Goal: Task Accomplishment & Management: Use online tool/utility

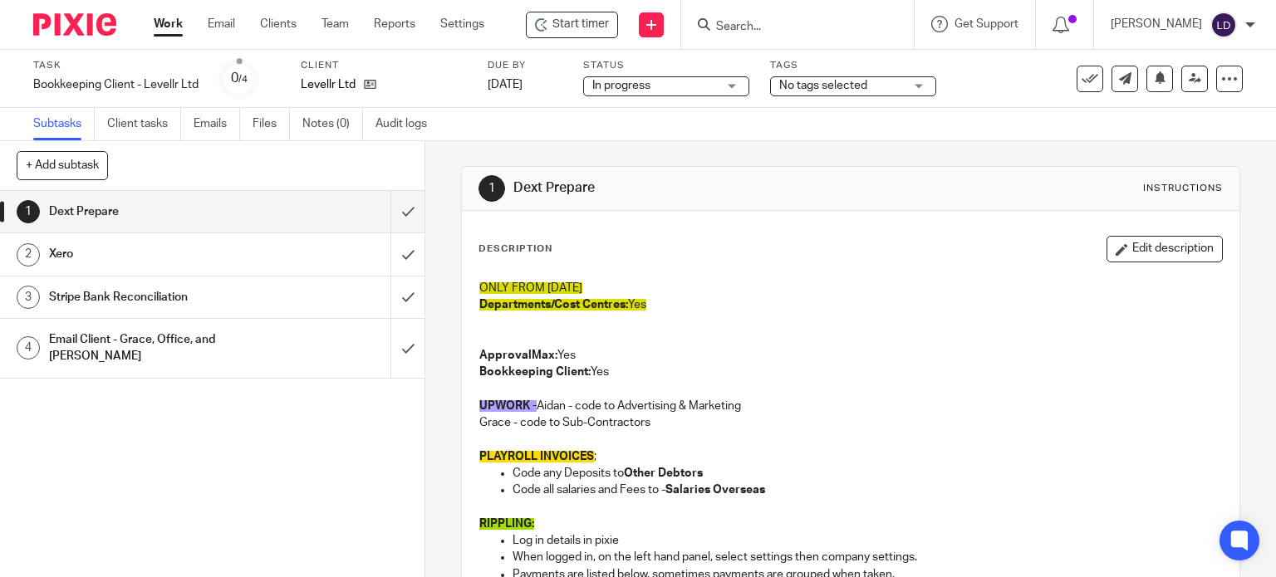
click at [728, 28] on input "Search" at bounding box center [789, 27] width 150 height 15
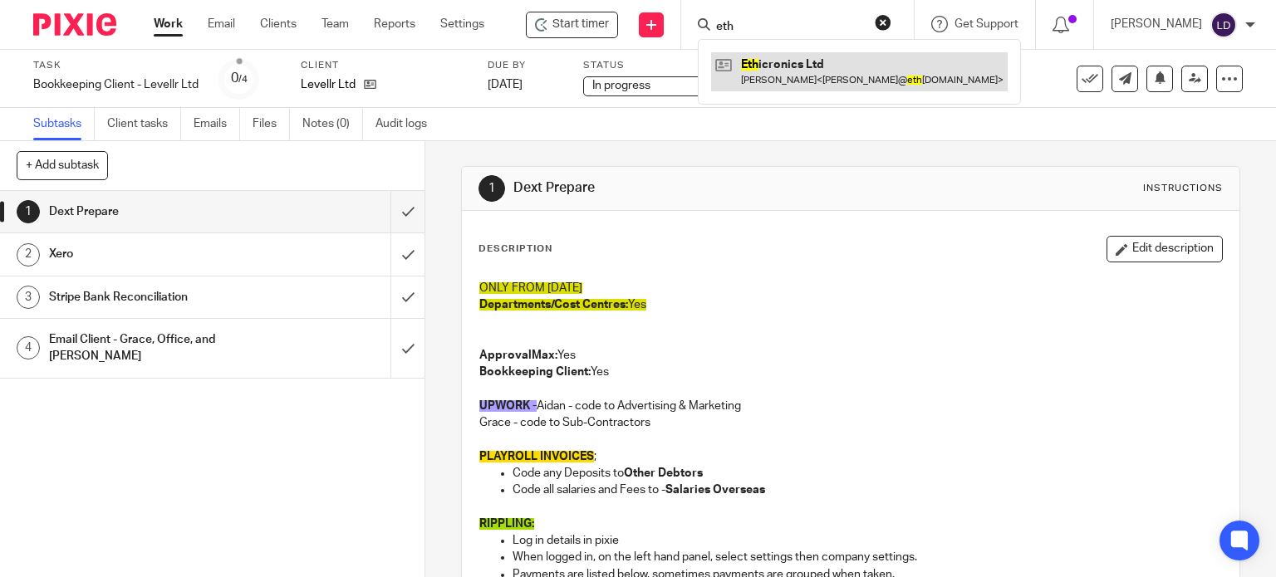
type input "eth"
click at [778, 76] on link at bounding box center [859, 71] width 297 height 38
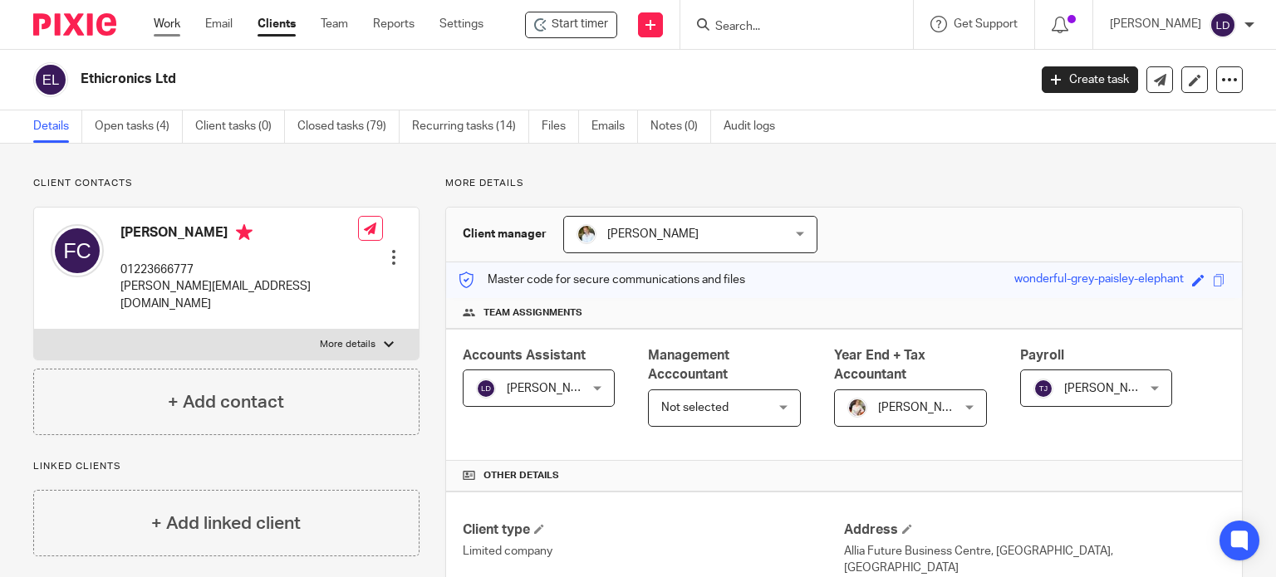
click at [163, 24] on link "Work" at bounding box center [167, 24] width 27 height 17
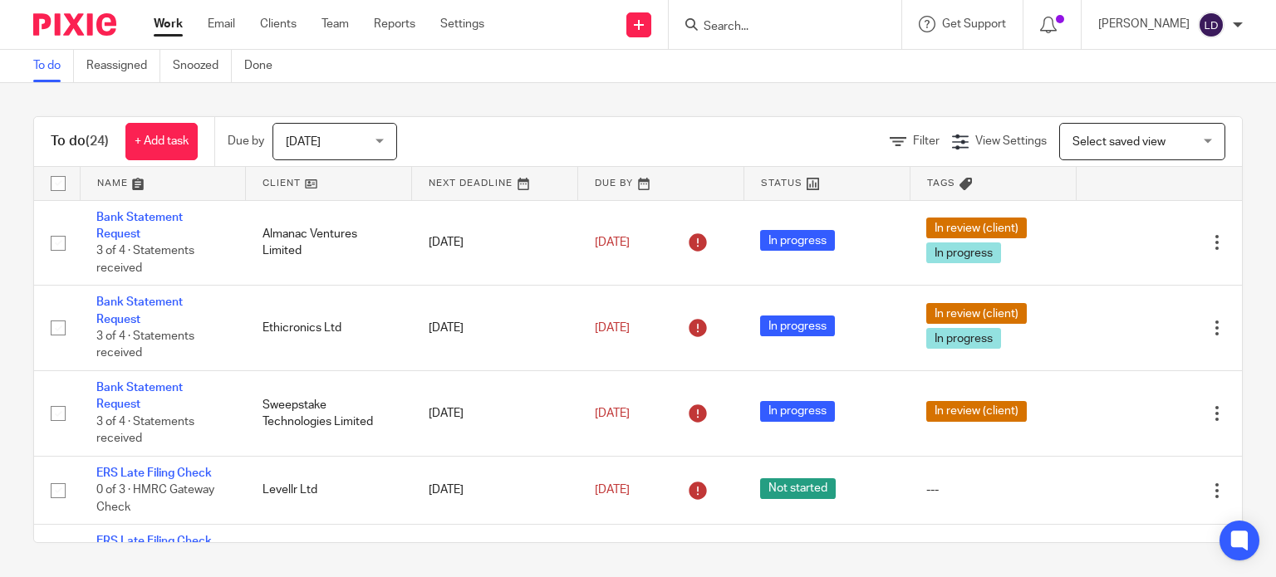
click at [292, 188] on link at bounding box center [328, 183] width 165 height 33
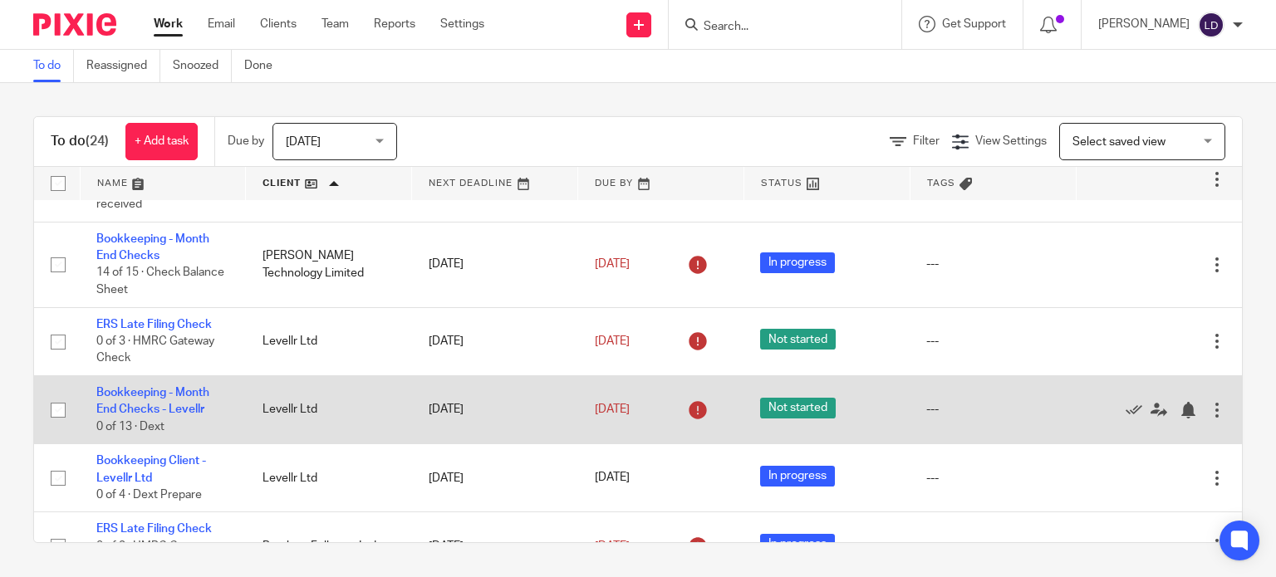
scroll to position [969, 0]
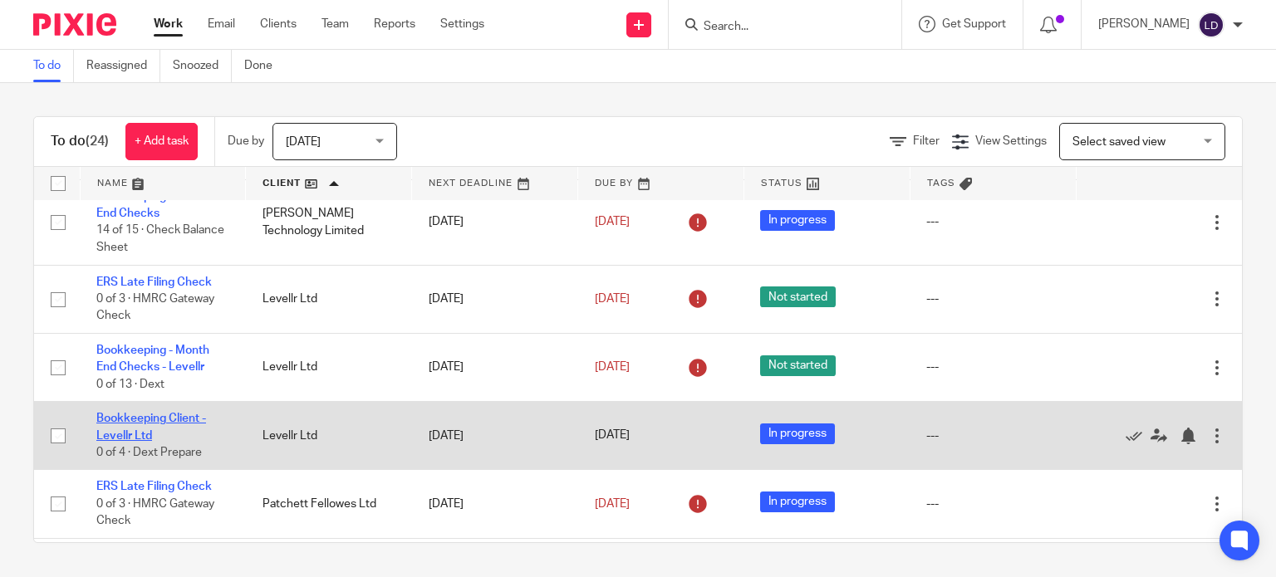
click at [139, 425] on link "Bookkeeping Client - Levellr Ltd" at bounding box center [151, 427] width 110 height 28
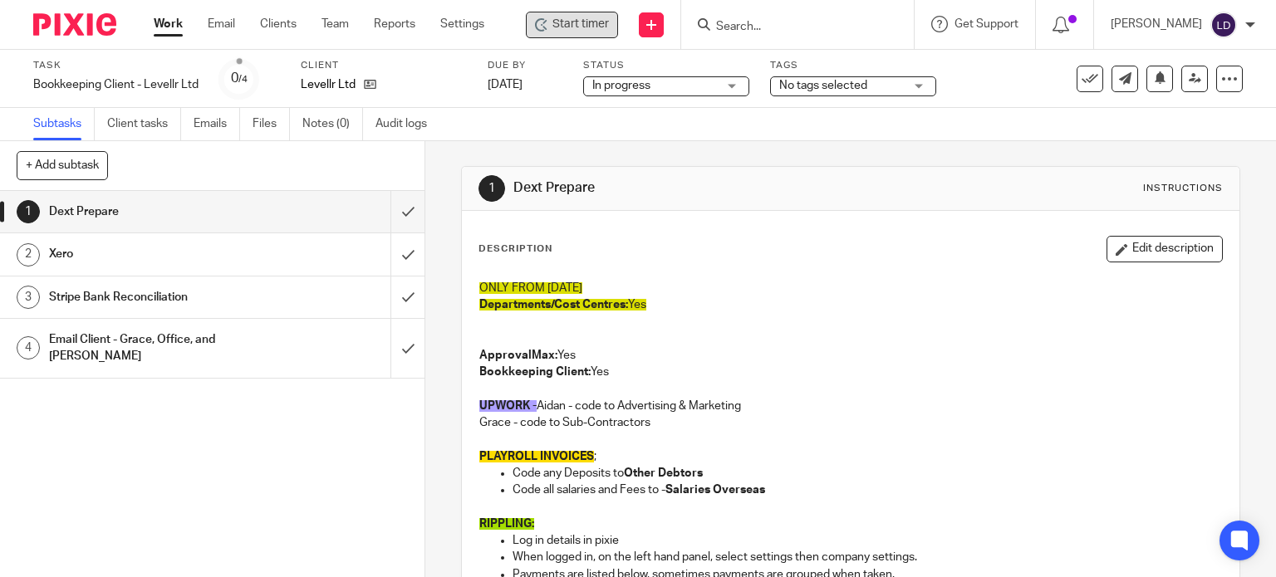
click at [535, 33] on div "Start timer" at bounding box center [572, 25] width 92 height 27
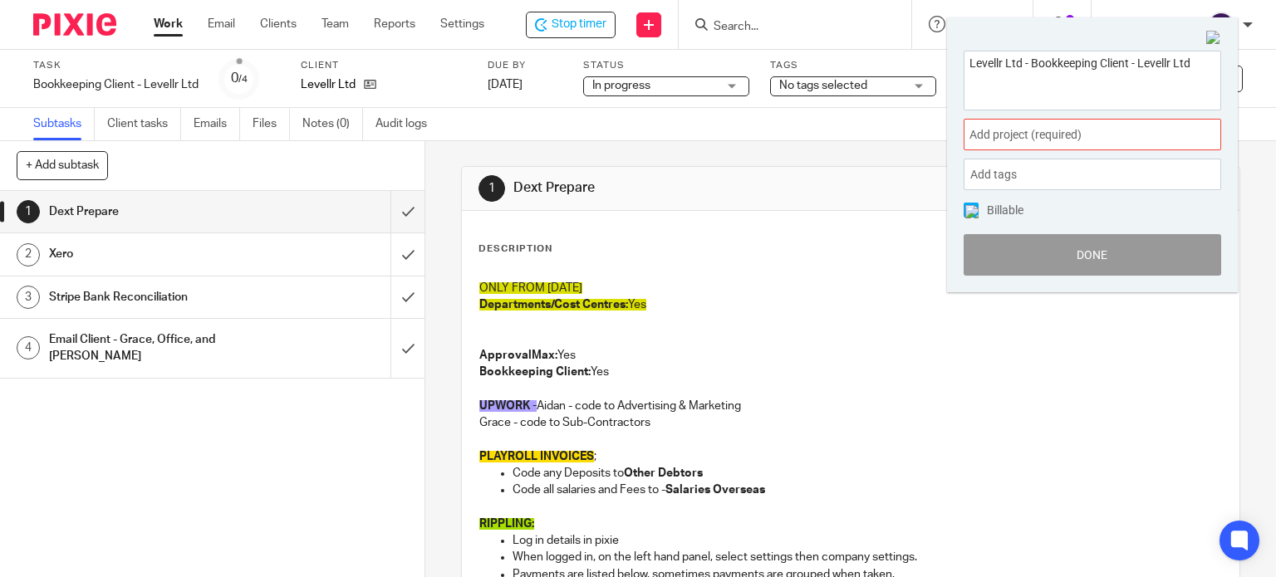
click at [1047, 130] on span "Add project (required) :" at bounding box center [1073, 134] width 209 height 17
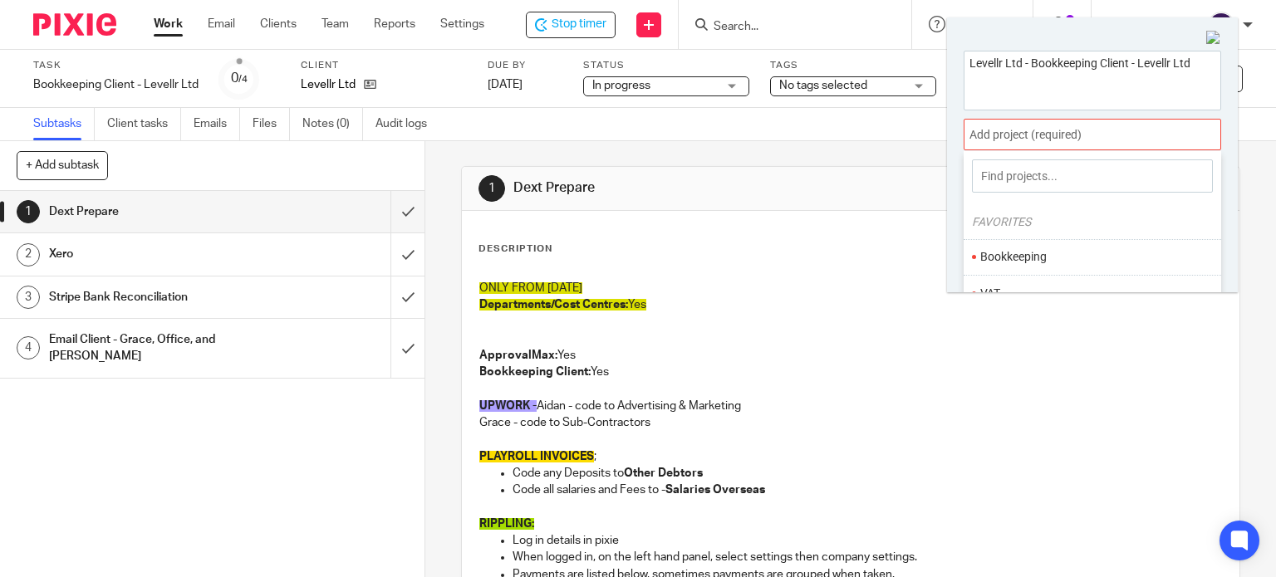
drag, startPoint x: 1026, startPoint y: 255, endPoint x: 1028, endPoint y: 272, distance: 16.8
click at [1026, 257] on li "Bookkeeping" at bounding box center [1088, 256] width 217 height 17
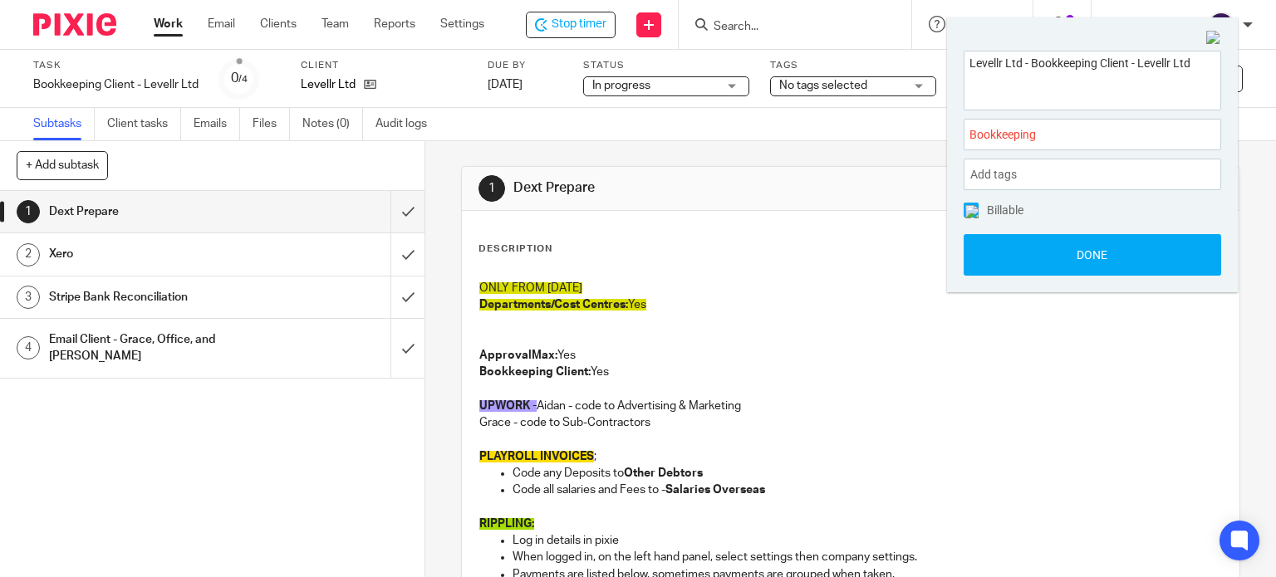
click at [1030, 278] on div "Levellr Ltd - Bookkeeping Client - Levellr Ltd Bookkeeping : Add tags Leave Pay…" at bounding box center [1092, 163] width 291 height 259
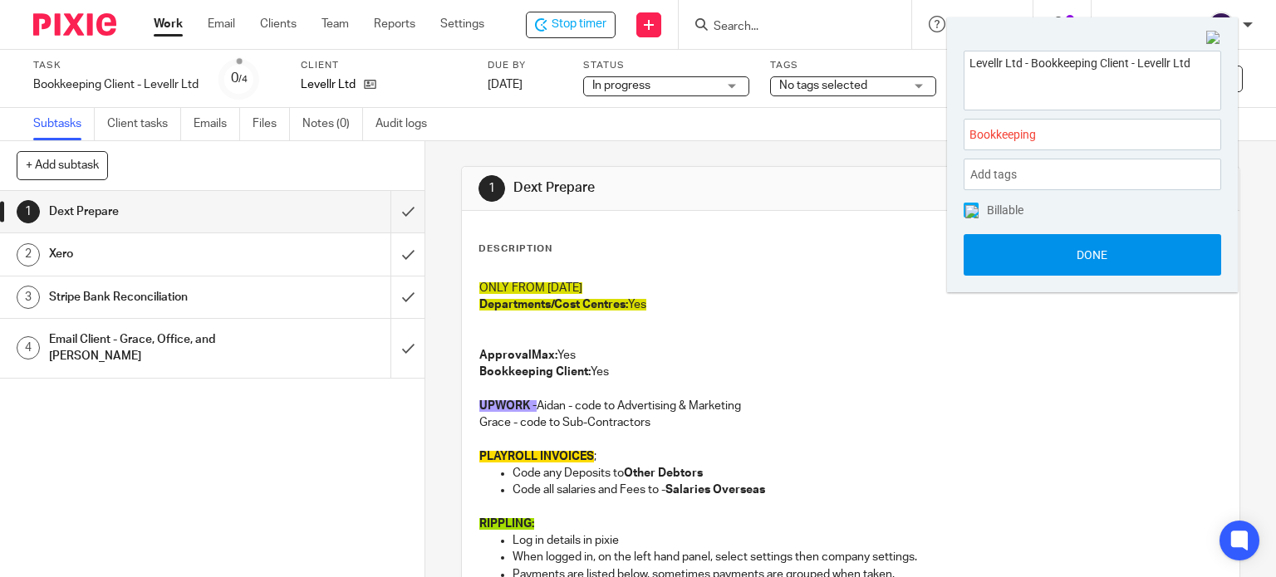
click at [1020, 260] on button "Done" at bounding box center [1092, 255] width 257 height 42
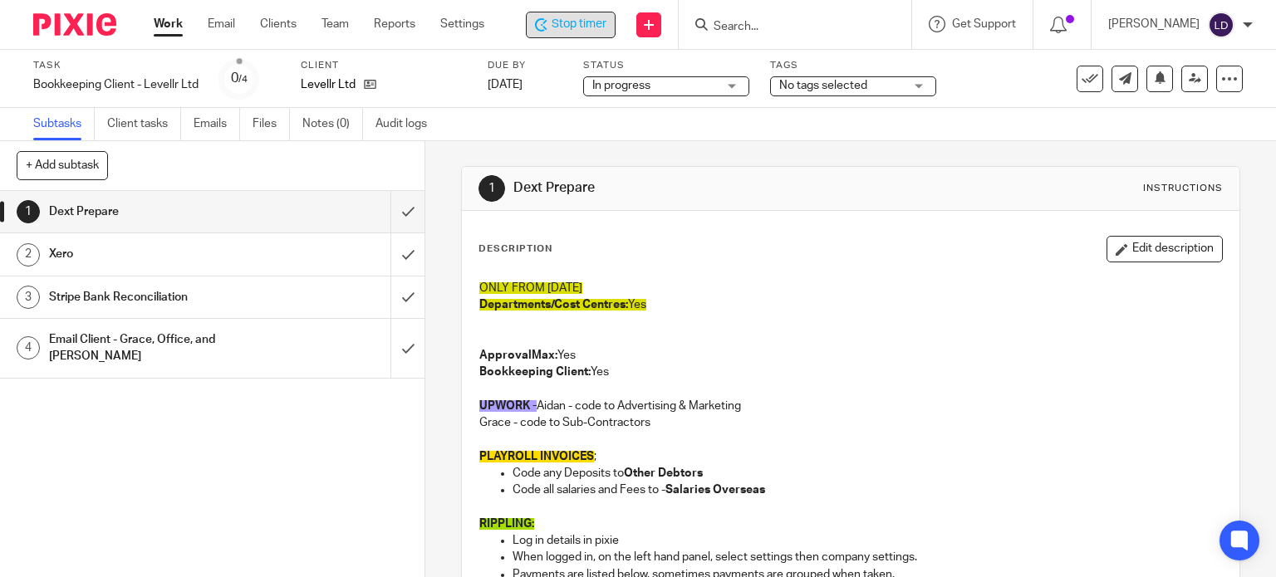
click at [562, 19] on span "Stop timer" at bounding box center [579, 24] width 55 height 17
click at [1150, 29] on p "Lewis Darlington" at bounding box center [1156, 24] width 91 height 17
click at [1159, 119] on span "Logout" at bounding box center [1174, 116] width 37 height 12
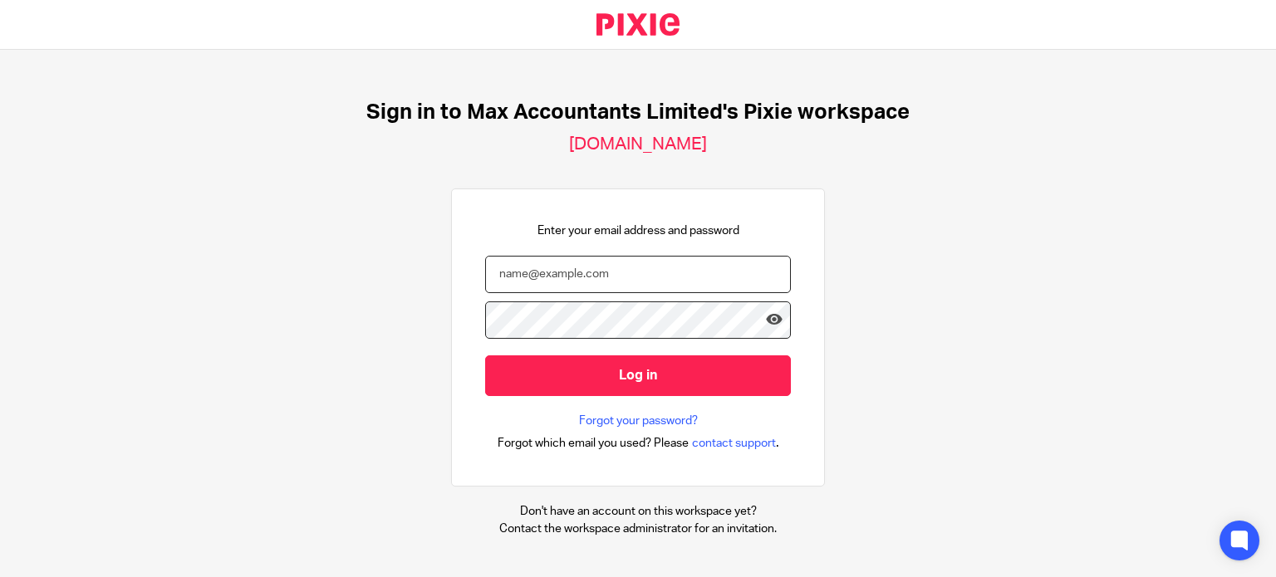
type input "[PERSON_NAME][EMAIL_ADDRESS][DOMAIN_NAME]"
